Goal: Information Seeking & Learning: Learn about a topic

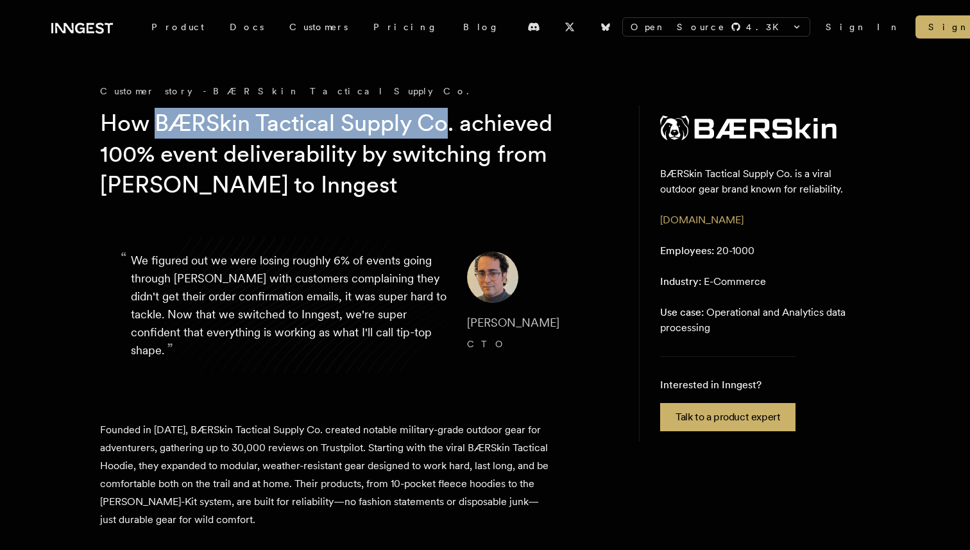
drag, startPoint x: 155, startPoint y: 123, endPoint x: 447, endPoint y: 125, distance: 292.0
click at [447, 125] on h1 "How BÆRSkin Tactical Supply Co. achieved 100% event deliverability by switching…" at bounding box center [346, 154] width 493 height 92
copy h1 "BÆRSkin Tactical Supply Co"
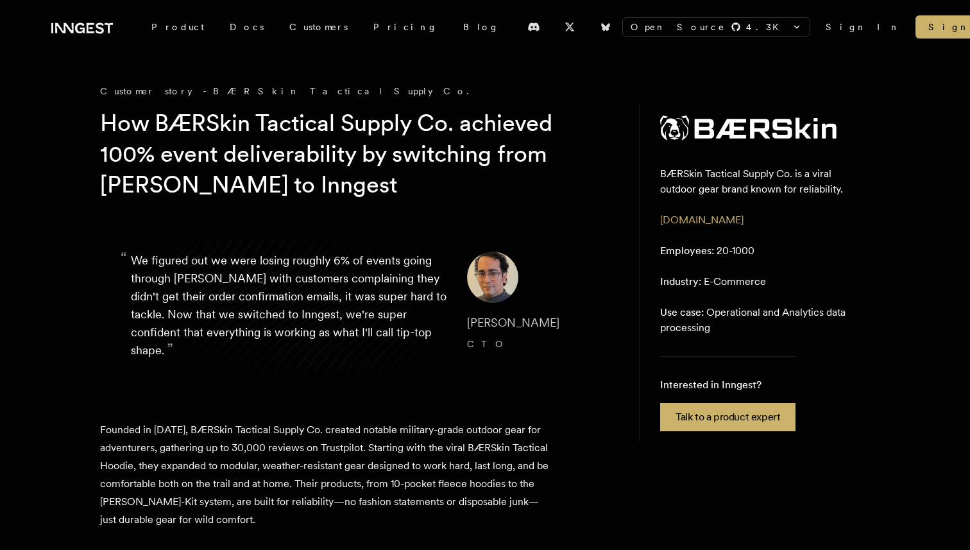
click at [316, 424] on p "Founded in [DATE], BÆRSkin Tactical Supply Co. created notable military-grade o…" at bounding box center [324, 475] width 449 height 108
drag, startPoint x: 456, startPoint y: 427, endPoint x: 490, endPoint y: 427, distance: 34.0
click at [490, 427] on p "Founded in [DATE], BÆRSkin Tactical Supply Co. created notable military-grade o…" at bounding box center [324, 475] width 449 height 108
copy p "outdoor"
